Goal: Transaction & Acquisition: Purchase product/service

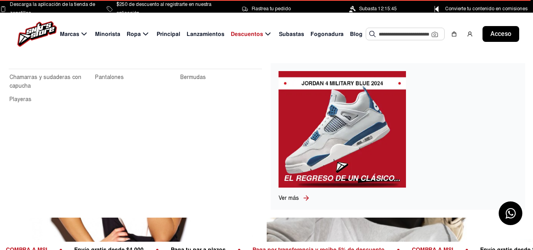
click at [137, 30] on font "Ropa" at bounding box center [134, 33] width 14 height 7
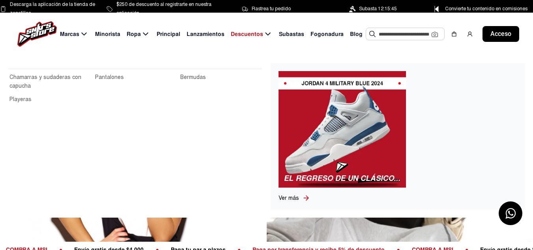
click at [137, 30] on font "Ropa" at bounding box center [134, 33] width 14 height 7
click at [144, 32] on icon at bounding box center [145, 34] width 9 height 10
click at [135, 32] on font "Ropa" at bounding box center [134, 33] width 14 height 7
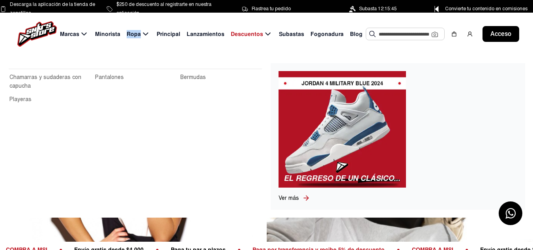
click at [135, 32] on font "Ropa" at bounding box center [134, 33] width 14 height 7
click at [145, 33] on icon at bounding box center [145, 34] width 9 height 10
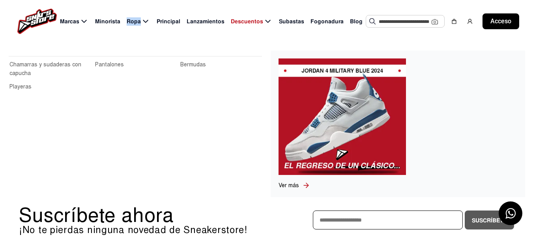
scroll to position [131, 0]
drag, startPoint x: 162, startPoint y: 49, endPoint x: 37, endPoint y: 68, distance: 126.2
click at [37, 68] on div "Chamarras y sudaderas con capucha Pantalones Bermudas Playeras Ver más" at bounding box center [266, 124] width 533 height 162
click at [54, 66] on font "Chamarras y sudaderas con capucha" at bounding box center [45, 68] width 72 height 15
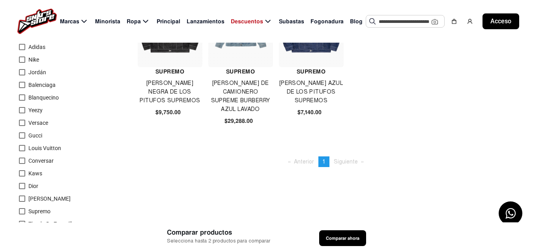
scroll to position [87, 0]
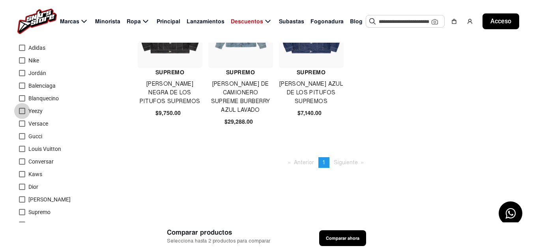
click at [23, 111] on div at bounding box center [22, 111] width 6 height 6
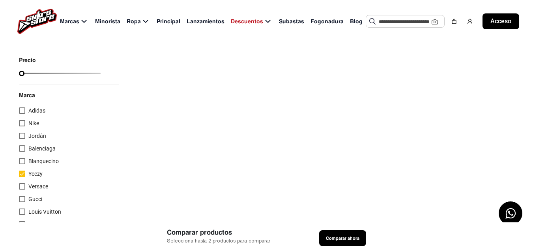
scroll to position [0, 0]
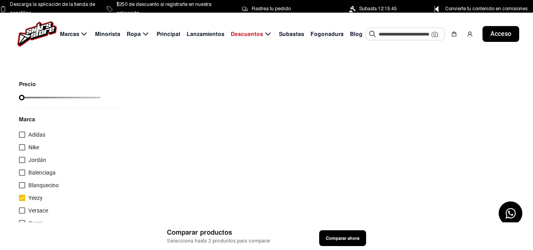
click at [386, 9] on font "Subasta 12:15:45" at bounding box center [378, 9] width 38 height 6
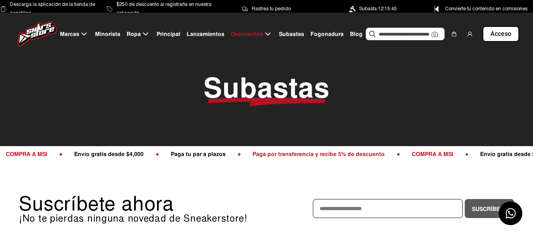
click at [370, 9] on font "Subasta 12:15:45" at bounding box center [378, 9] width 38 height 6
click at [266, 188] on div "Suscríbete ahora ¡No te pierdas ninguna novedad de Sneakerstore! Suscríbete" at bounding box center [266, 208] width 495 height 54
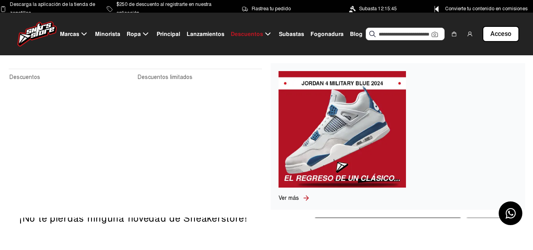
click at [242, 36] on font "Descuentos" at bounding box center [247, 33] width 32 height 7
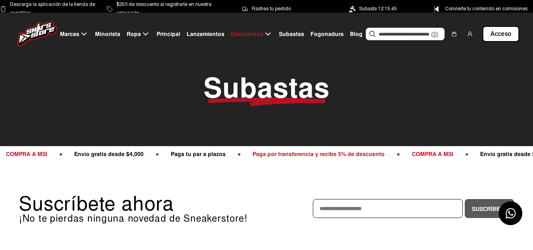
click at [201, 32] on font "Lanzamientos" at bounding box center [206, 33] width 38 height 7
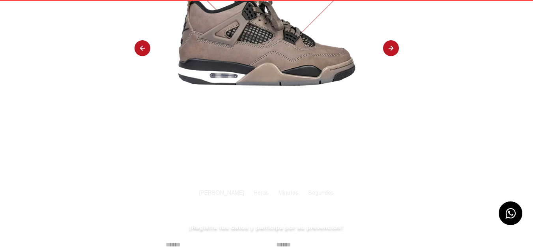
scroll to position [186, 0]
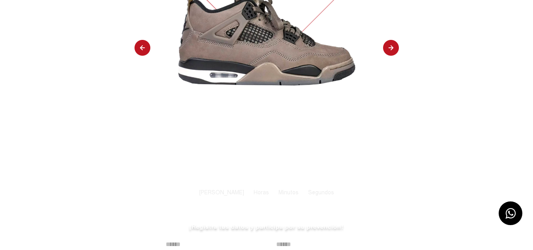
click at [390, 44] on img at bounding box center [391, 48] width 16 height 17
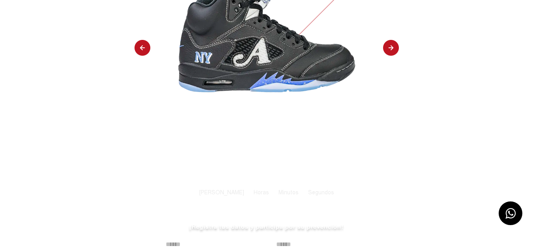
click at [390, 44] on img at bounding box center [391, 48] width 16 height 17
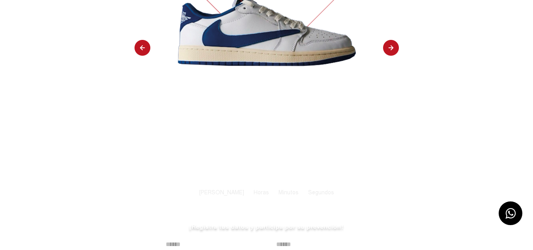
click at [390, 44] on img at bounding box center [391, 48] width 16 height 17
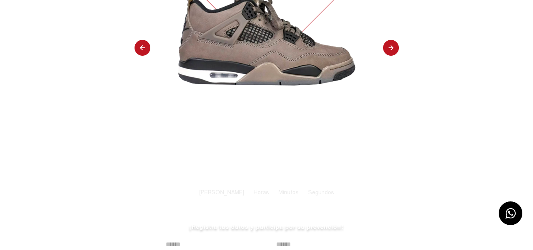
click at [390, 44] on img at bounding box center [391, 48] width 16 height 17
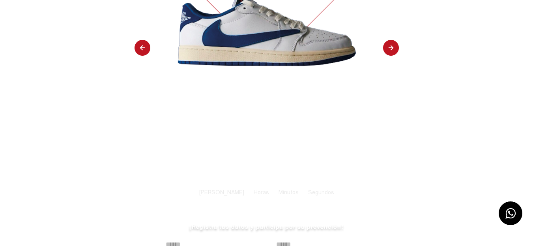
select select "**"
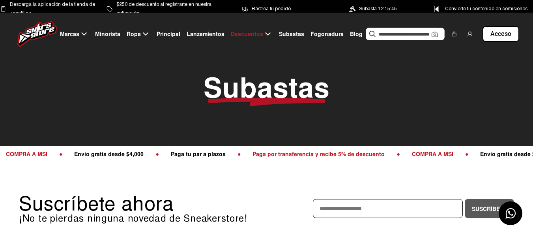
click at [196, 36] on font "Lanzamientos" at bounding box center [206, 33] width 38 height 7
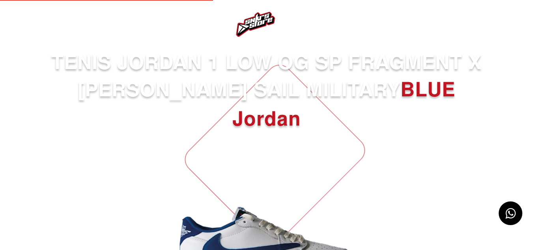
select select
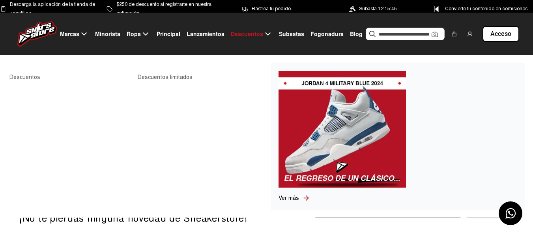
click at [265, 34] on icon at bounding box center [267, 33] width 5 height 3
click at [28, 79] on font "Descuentos" at bounding box center [24, 77] width 31 height 7
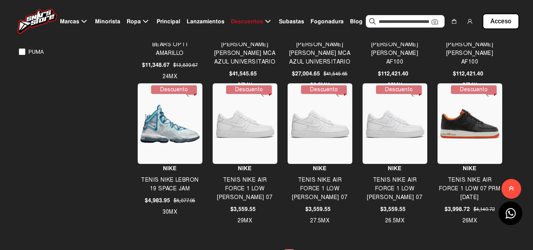
scroll to position [618, 0]
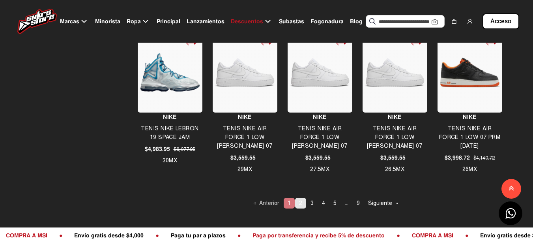
click at [296, 203] on link "página 2" at bounding box center [300, 203] width 11 height 11
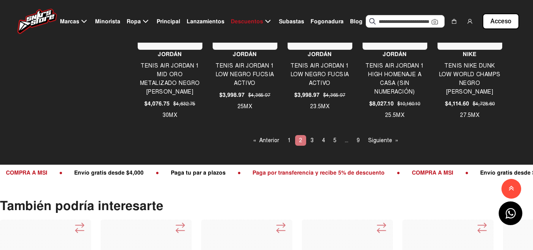
scroll to position [682, 0]
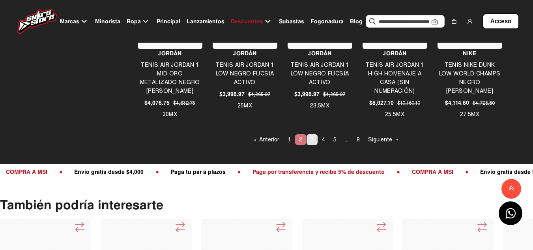
click at [313, 139] on span "3" at bounding box center [312, 139] width 3 height 7
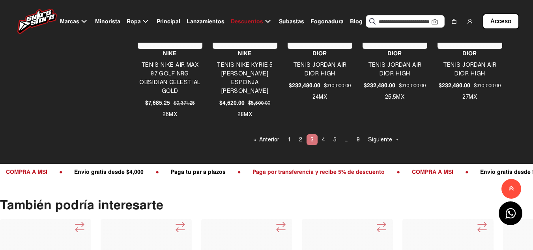
click at [317, 142] on li "You're on page 3" at bounding box center [312, 139] width 11 height 11
click at [311, 139] on li "You're on page 3" at bounding box center [312, 139] width 11 height 11
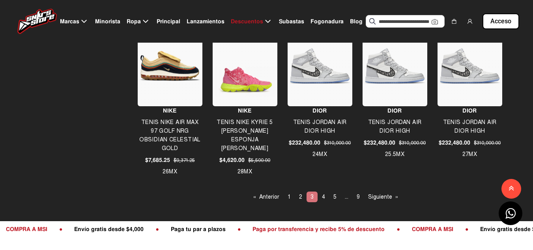
scroll to position [625, 0]
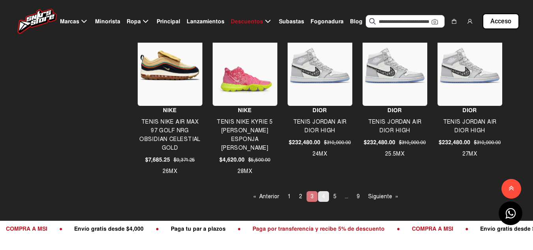
click at [320, 193] on link "page 4" at bounding box center [323, 196] width 11 height 11
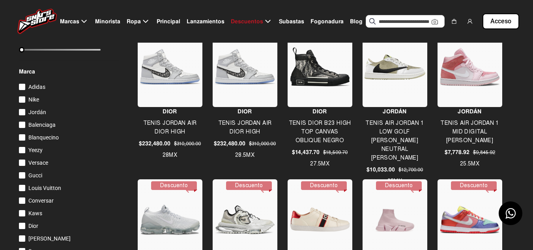
scroll to position [164, 0]
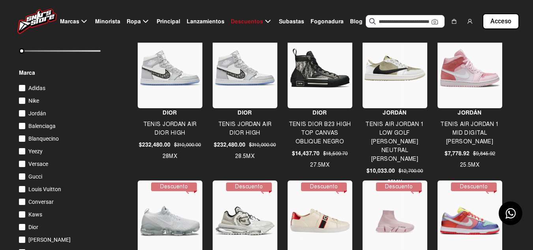
click at [23, 103] on div at bounding box center [22, 101] width 6 height 6
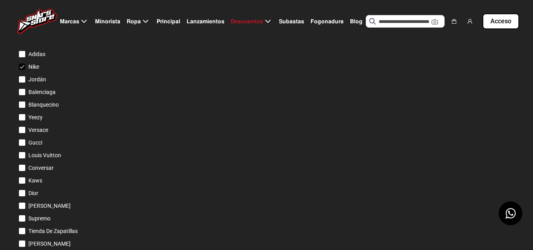
scroll to position [199, 0]
click at [32, 66] on font "Nike" at bounding box center [33, 66] width 11 height 6
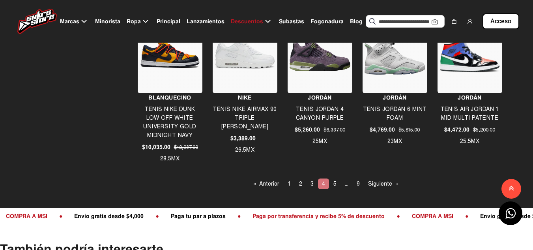
scroll to position [657, 0]
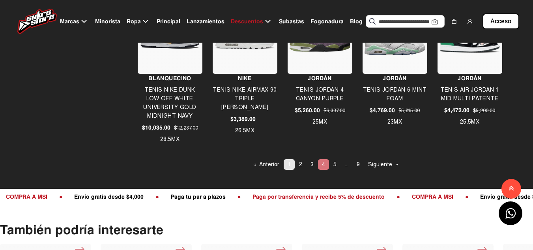
click at [287, 162] on link "page 1" at bounding box center [289, 164] width 11 height 11
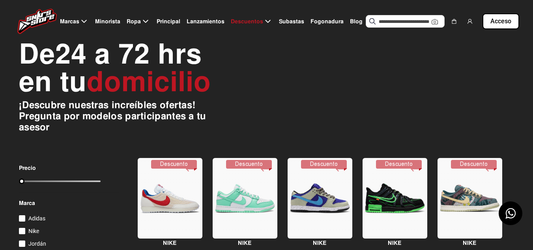
scroll to position [0, 0]
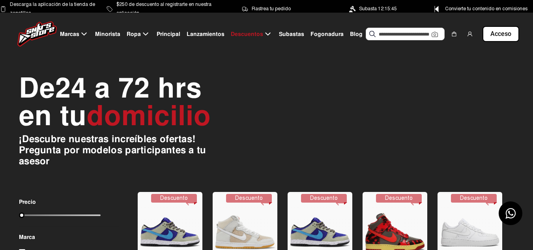
drag, startPoint x: 96, startPoint y: 214, endPoint x: 23, endPoint y: 221, distance: 73.7
type input "****"
click at [23, 216] on input "range" at bounding box center [60, 215] width 82 height 2
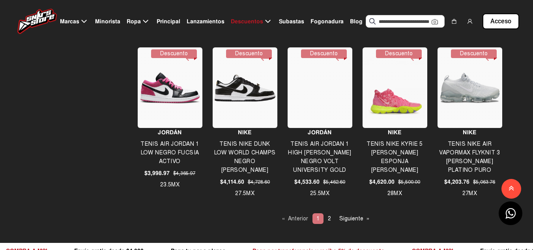
scroll to position [605, 0]
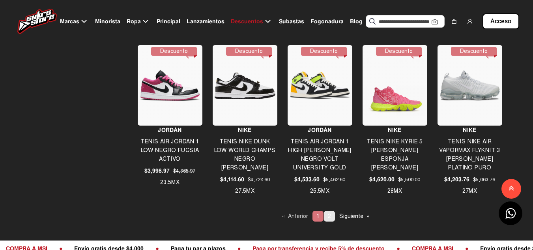
click at [328, 217] on span "2" at bounding box center [329, 216] width 3 height 7
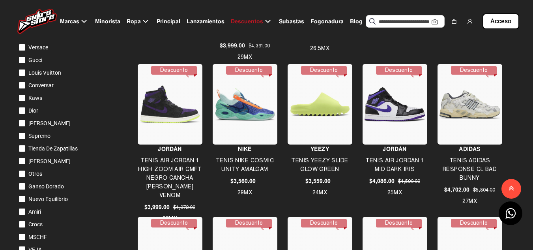
scroll to position [280, 0]
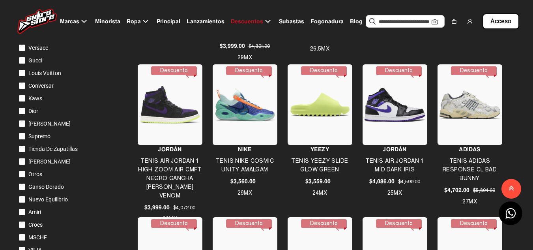
click at [459, 120] on div at bounding box center [470, 104] width 65 height 81
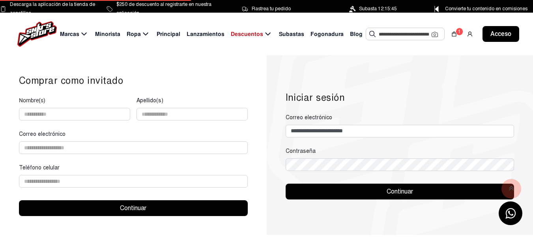
type input "**********"
click at [358, 196] on button "Continuar" at bounding box center [400, 192] width 229 height 16
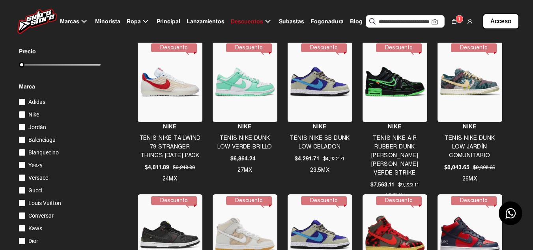
scroll to position [152, 0]
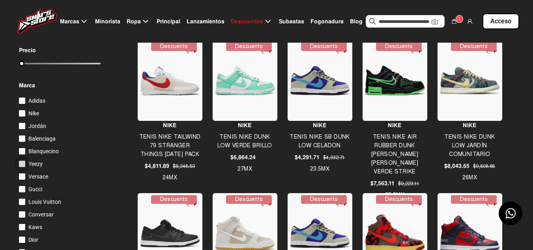
click at [25, 164] on label "Yeezy" at bounding box center [31, 163] width 24 height 9
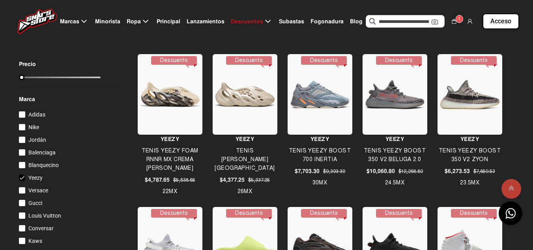
scroll to position [0, 0]
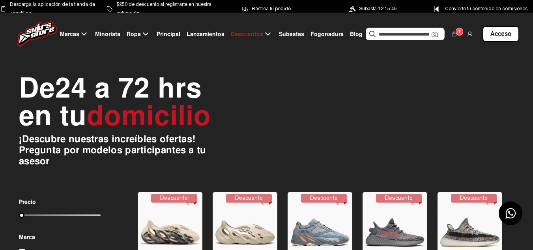
click at [283, 32] on font "Subastas" at bounding box center [291, 33] width 25 height 7
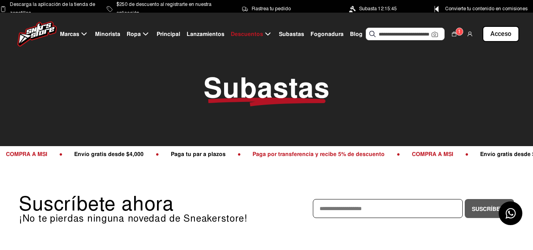
click at [261, 94] on font "Subastas" at bounding box center [267, 88] width 126 height 36
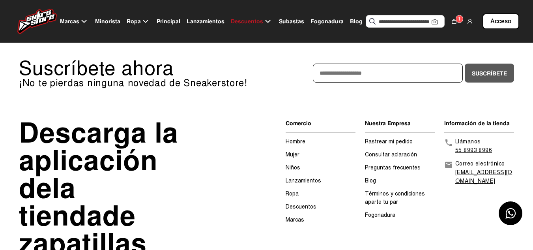
scroll to position [136, 0]
click at [352, 73] on input "email" at bounding box center [388, 72] width 150 height 19
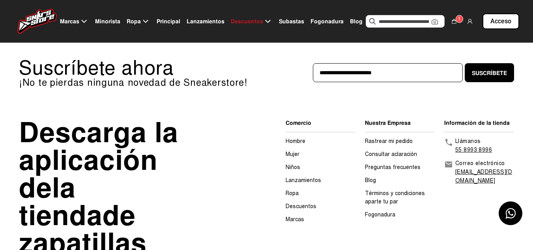
type input "**********"
click at [496, 71] on font "Suscríbete" at bounding box center [489, 72] width 35 height 7
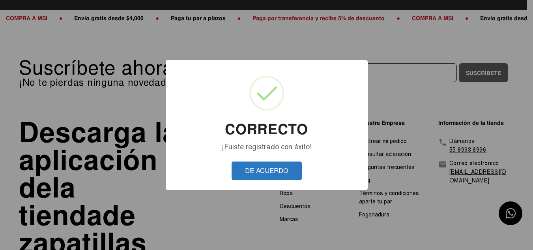
click at [253, 173] on font "DE ACUERDO" at bounding box center [266, 171] width 43 height 8
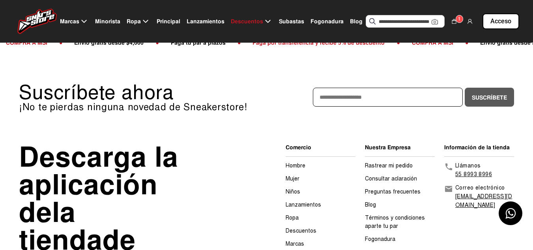
scroll to position [112, 0]
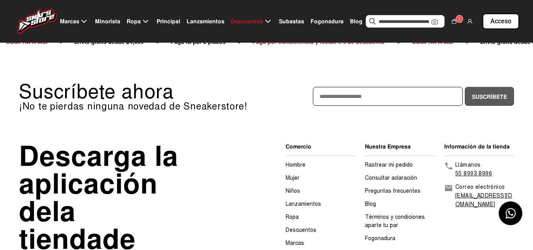
click at [298, 156] on div at bounding box center [321, 156] width 70 height 0
click at [292, 165] on font "Hombre" at bounding box center [296, 164] width 20 height 7
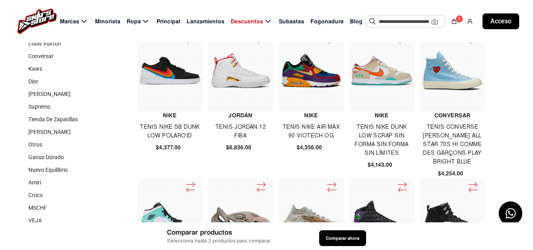
scroll to position [195, 0]
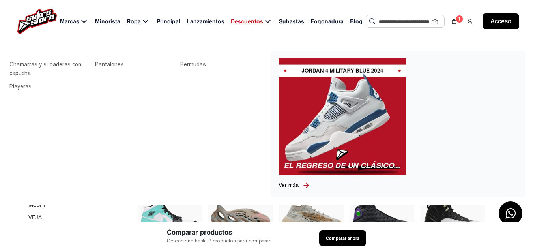
click at [133, 21] on font "Ropa" at bounding box center [134, 21] width 14 height 7
click at [24, 88] on font "Playeras" at bounding box center [20, 86] width 22 height 7
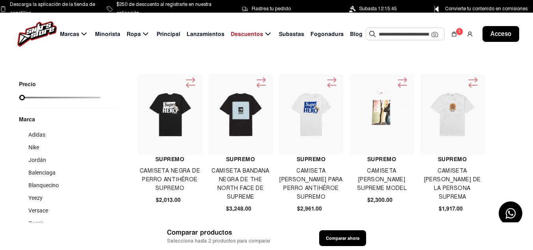
click at [384, 34] on input "text" at bounding box center [405, 34] width 53 height 12
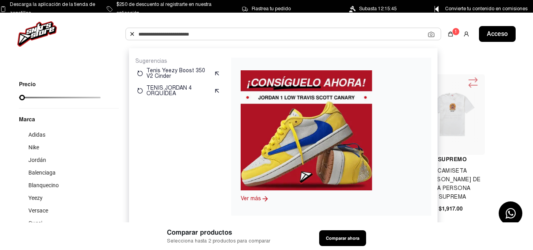
click at [334, 136] on img at bounding box center [306, 130] width 131 height 120
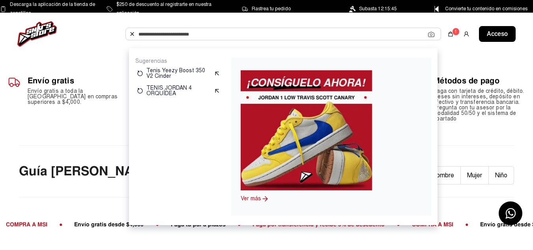
click at [452, 146] on div "Guía [PERSON_NAME] Hombre Mujer Niño" at bounding box center [266, 171] width 495 height 52
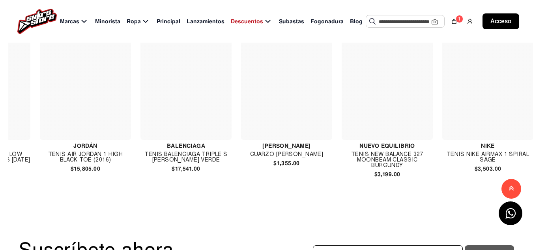
scroll to position [0, 1769]
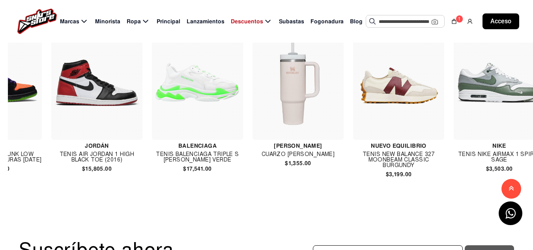
click at [406, 26] on input "text" at bounding box center [405, 21] width 53 height 12
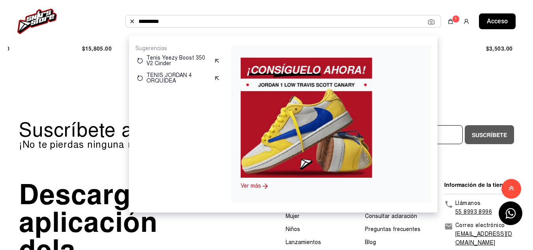
scroll to position [367, 0]
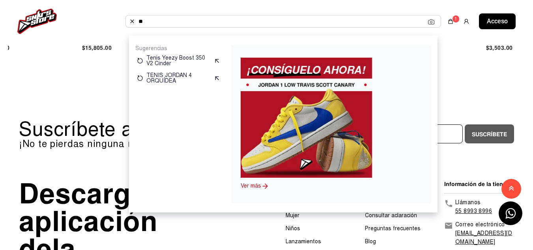
type input "*"
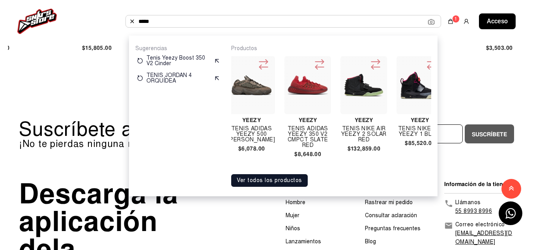
scroll to position [0, 9996]
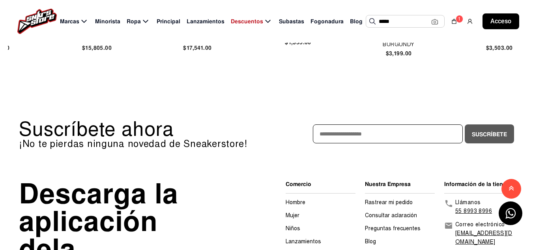
click at [401, 19] on input "*****" at bounding box center [405, 21] width 53 height 12
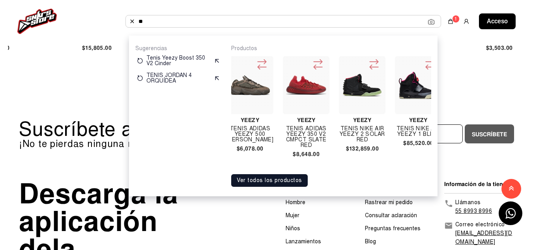
type input "*"
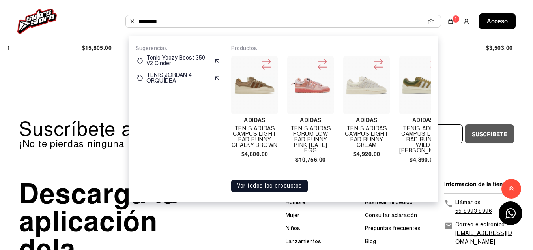
type input "*********"
click at [255, 189] on font "Ver todos los productos" at bounding box center [270, 185] width 66 height 7
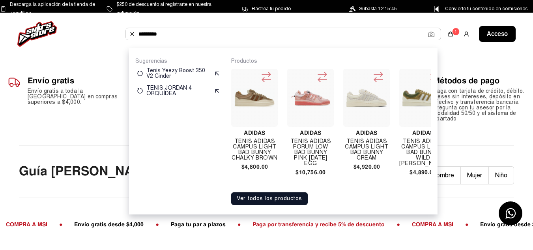
scroll to position [57, 0]
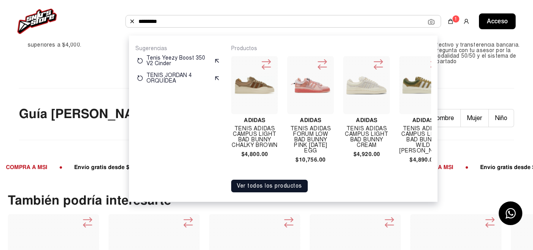
click at [180, 20] on input "*********" at bounding box center [284, 21] width 290 height 12
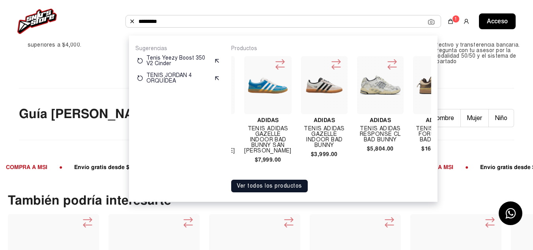
scroll to position [0, 272]
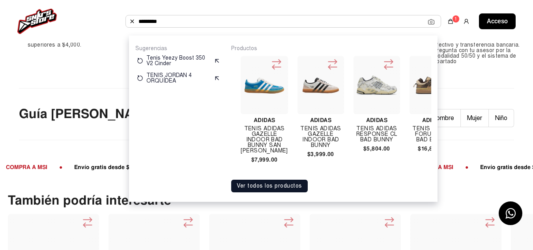
click at [318, 124] on div "Adidas TENIS ADIDAS GAZELLE INDOOR BAD BUNNY $3,999.00" at bounding box center [321, 108] width 47 height 104
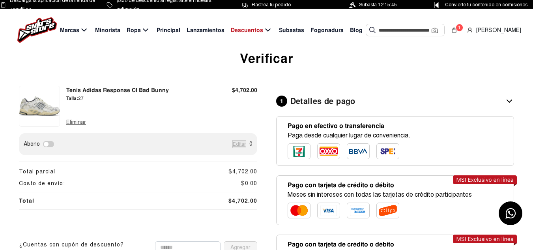
scroll to position [3, 0]
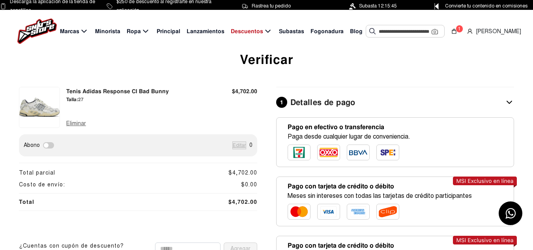
click at [83, 99] on font "27" at bounding box center [81, 99] width 6 height 6
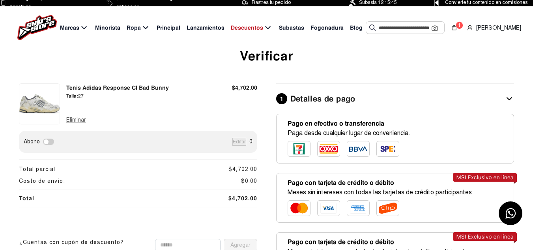
scroll to position [6, 0]
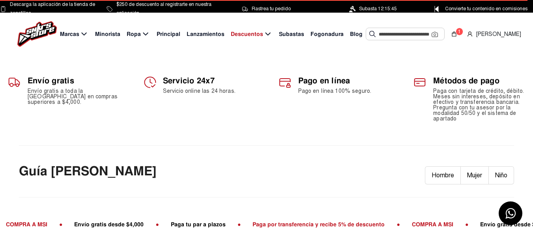
click at [387, 36] on input "text" at bounding box center [405, 34] width 53 height 12
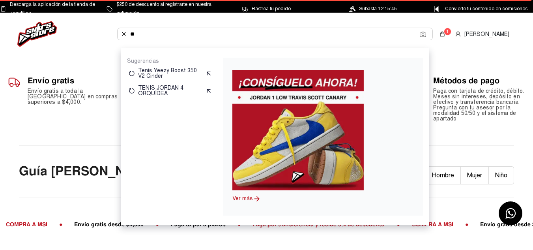
type input "***"
